Goal: Information Seeking & Learning: Check status

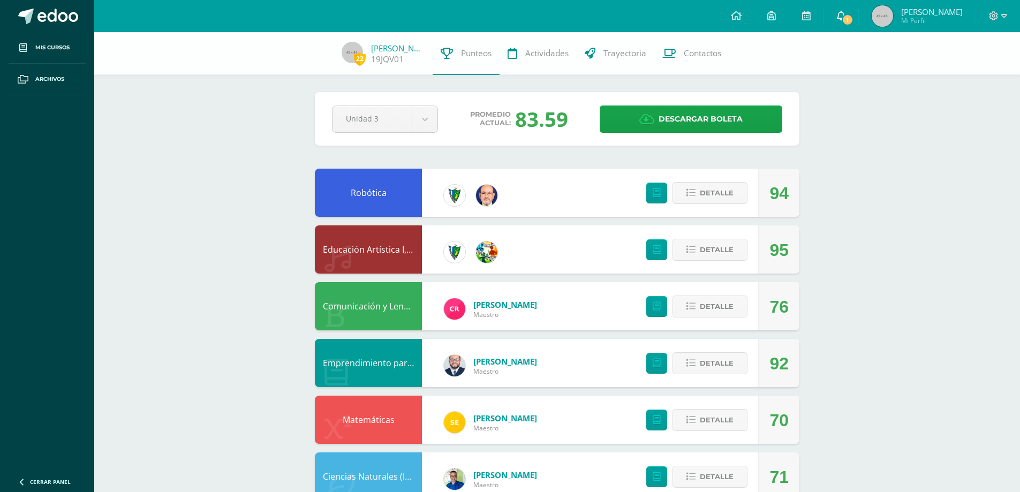
click at [849, 24] on span "1" at bounding box center [847, 20] width 12 height 12
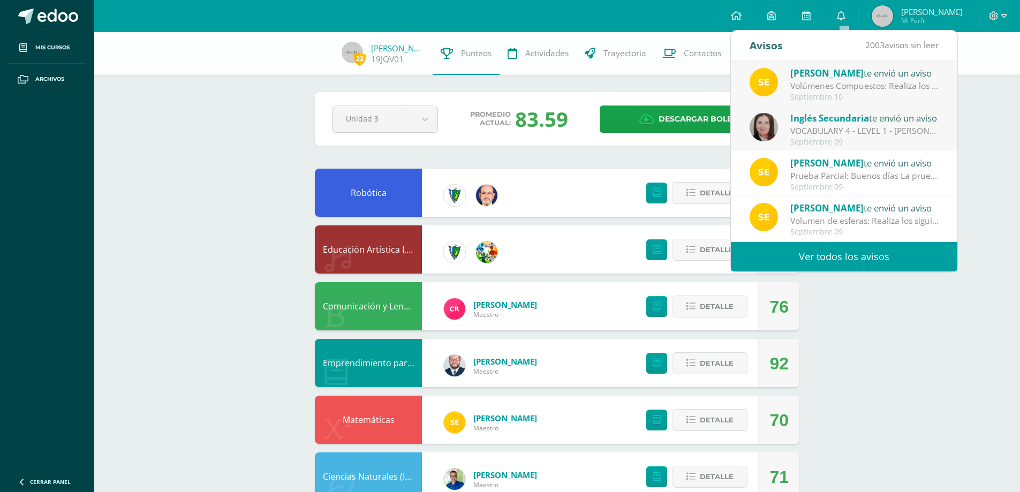
click at [836, 87] on div "Volúmenes Compuestos: Realiza los siguientes ejercicios en tu cuaderno. Debes e…" at bounding box center [864, 86] width 149 height 12
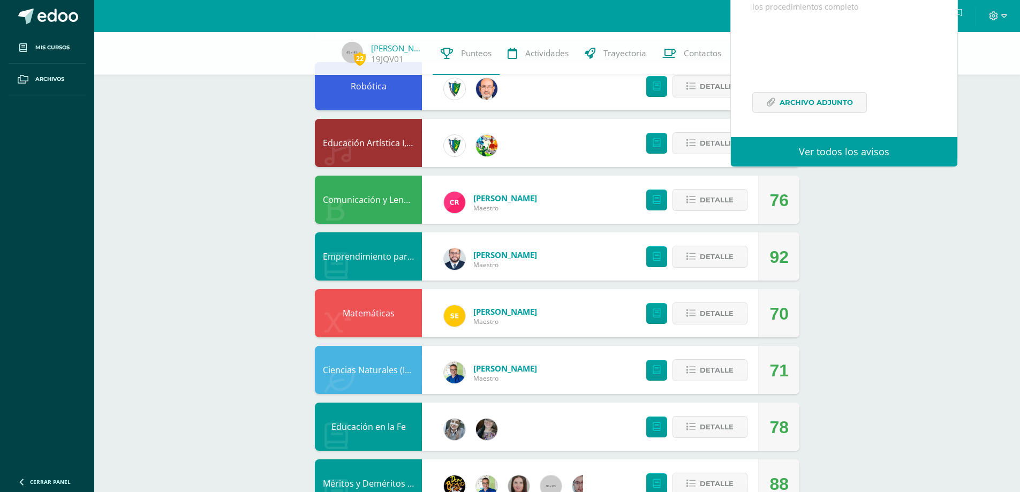
scroll to position [107, 0]
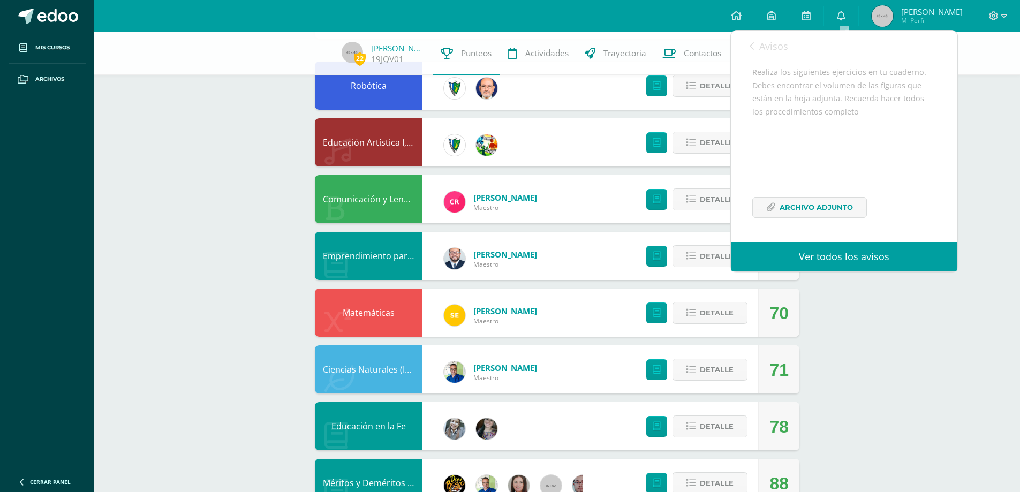
click at [756, 44] on link "Avisos" at bounding box center [769, 46] width 39 height 31
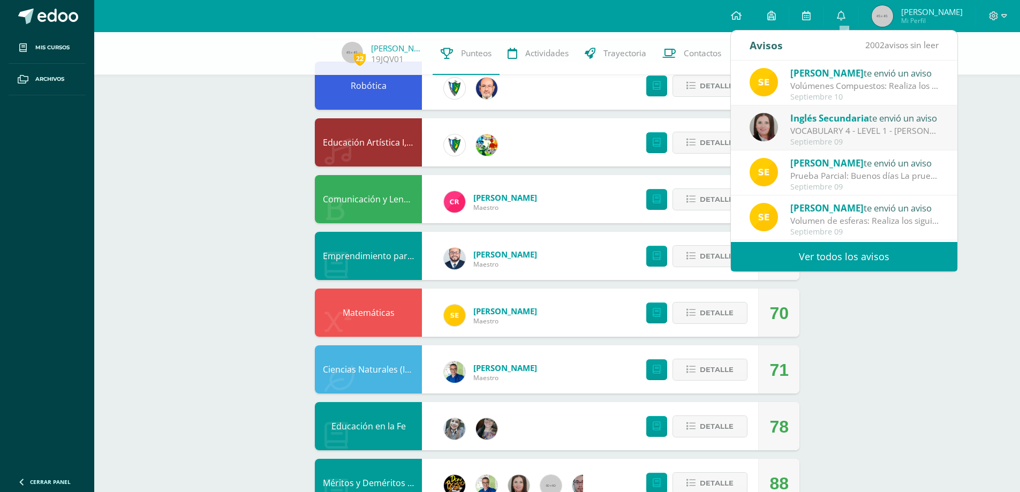
click at [914, 353] on div "22 Javier Quiej 19JQV01 Punteos Actividades Trayectoria Contactos Pendiente Uni…" at bounding box center [557, 482] width 926 height 1114
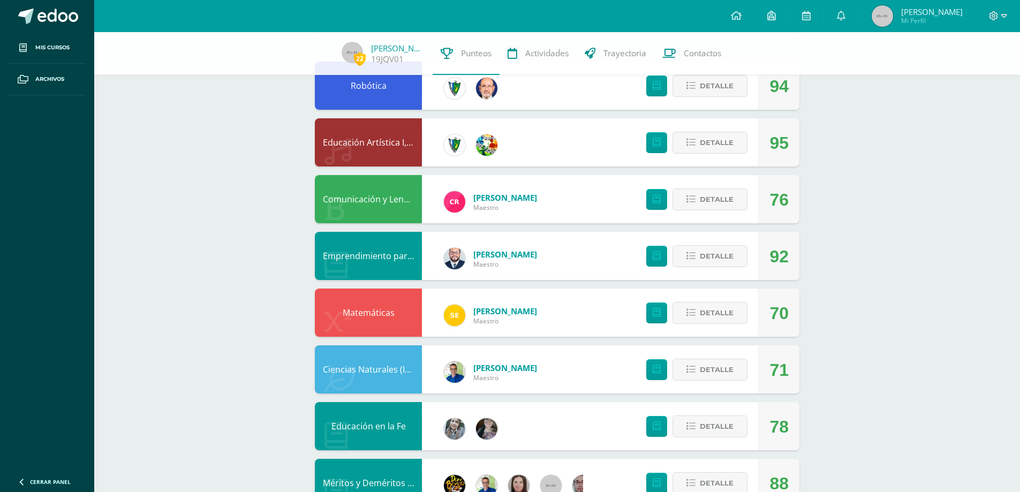
click at [210, 158] on div "22 Javier Quiej 19JQV01 Punteos Actividades Trayectoria Contactos Pendiente Uni…" at bounding box center [557, 482] width 926 height 1114
